Goal: Task Accomplishment & Management: Use online tool/utility

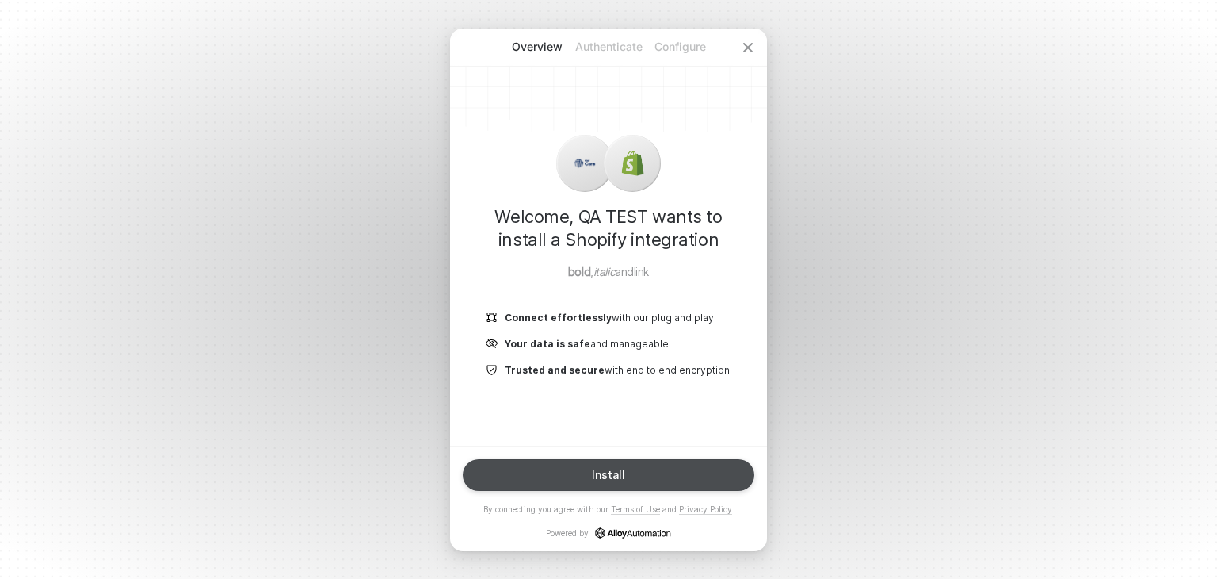
click at [579, 475] on button "Install" at bounding box center [609, 475] width 292 height 32
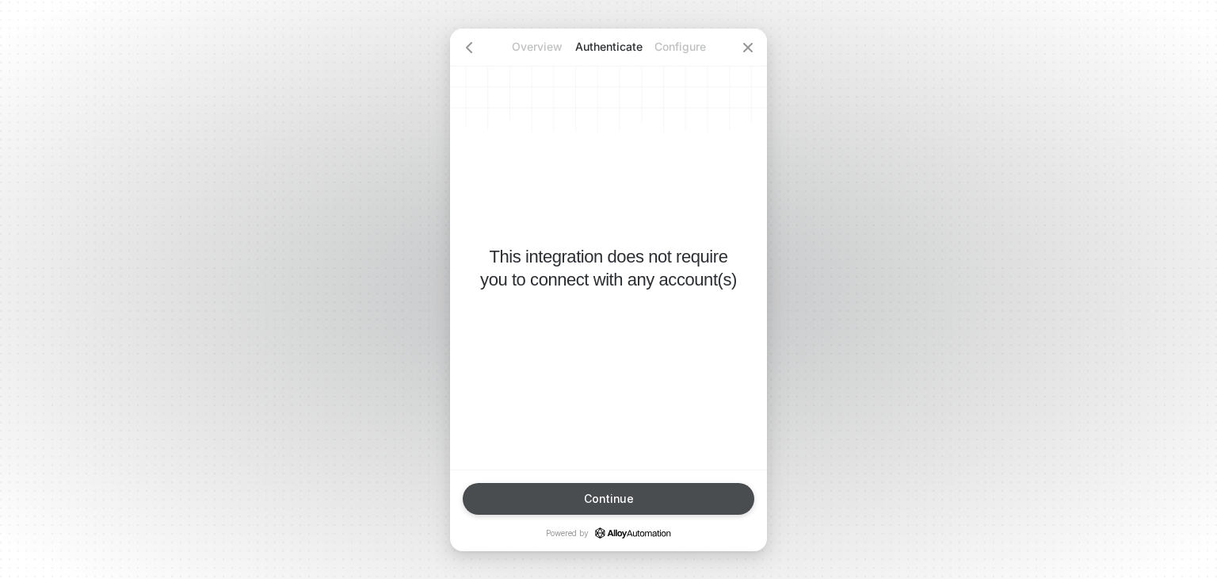
click at [579, 492] on button "Continue" at bounding box center [609, 499] width 292 height 32
click at [579, 492] on button "Finish" at bounding box center [609, 499] width 292 height 32
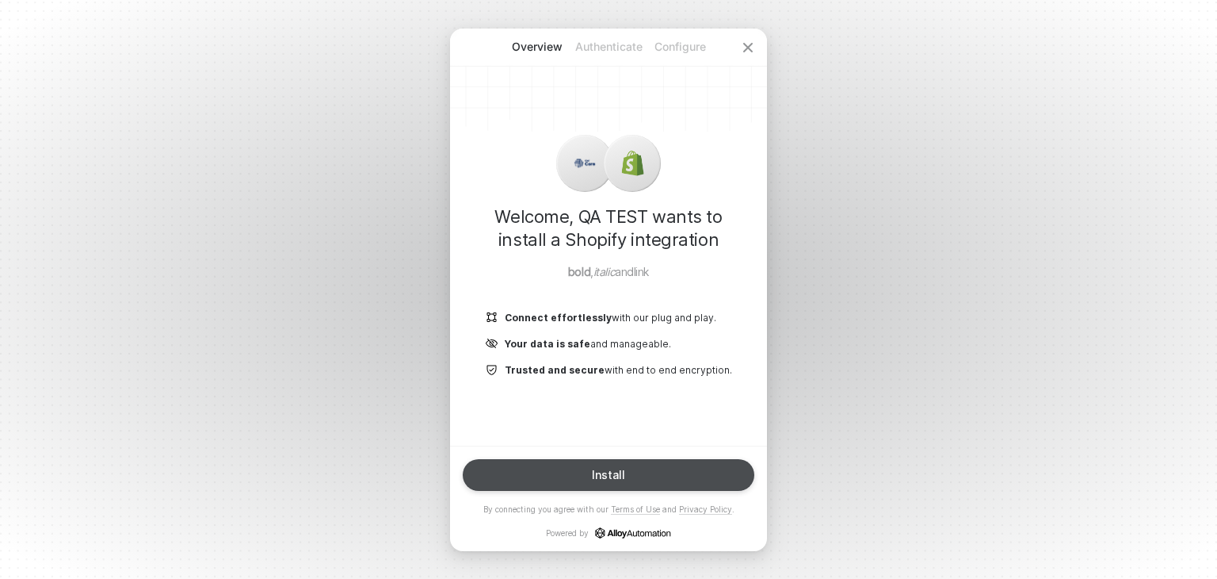
click at [655, 484] on button "Install" at bounding box center [609, 475] width 292 height 32
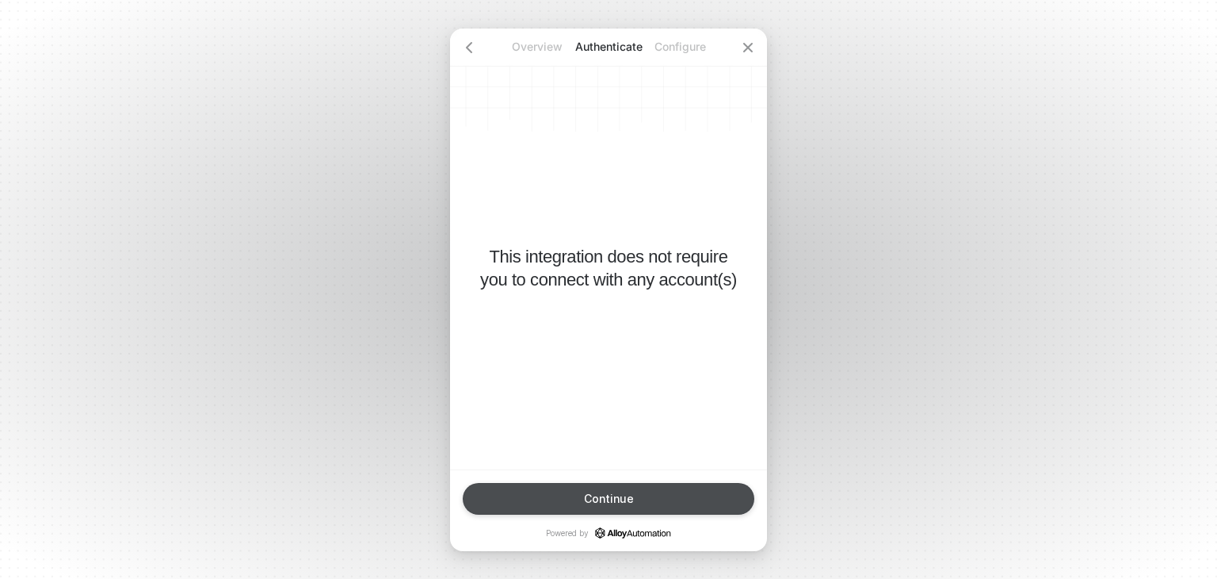
click at [651, 489] on button "Continue" at bounding box center [609, 499] width 292 height 32
click at [648, 499] on button "Finish" at bounding box center [609, 499] width 292 height 32
